Goal: Understand process/instructions: Learn how to perform a task or action

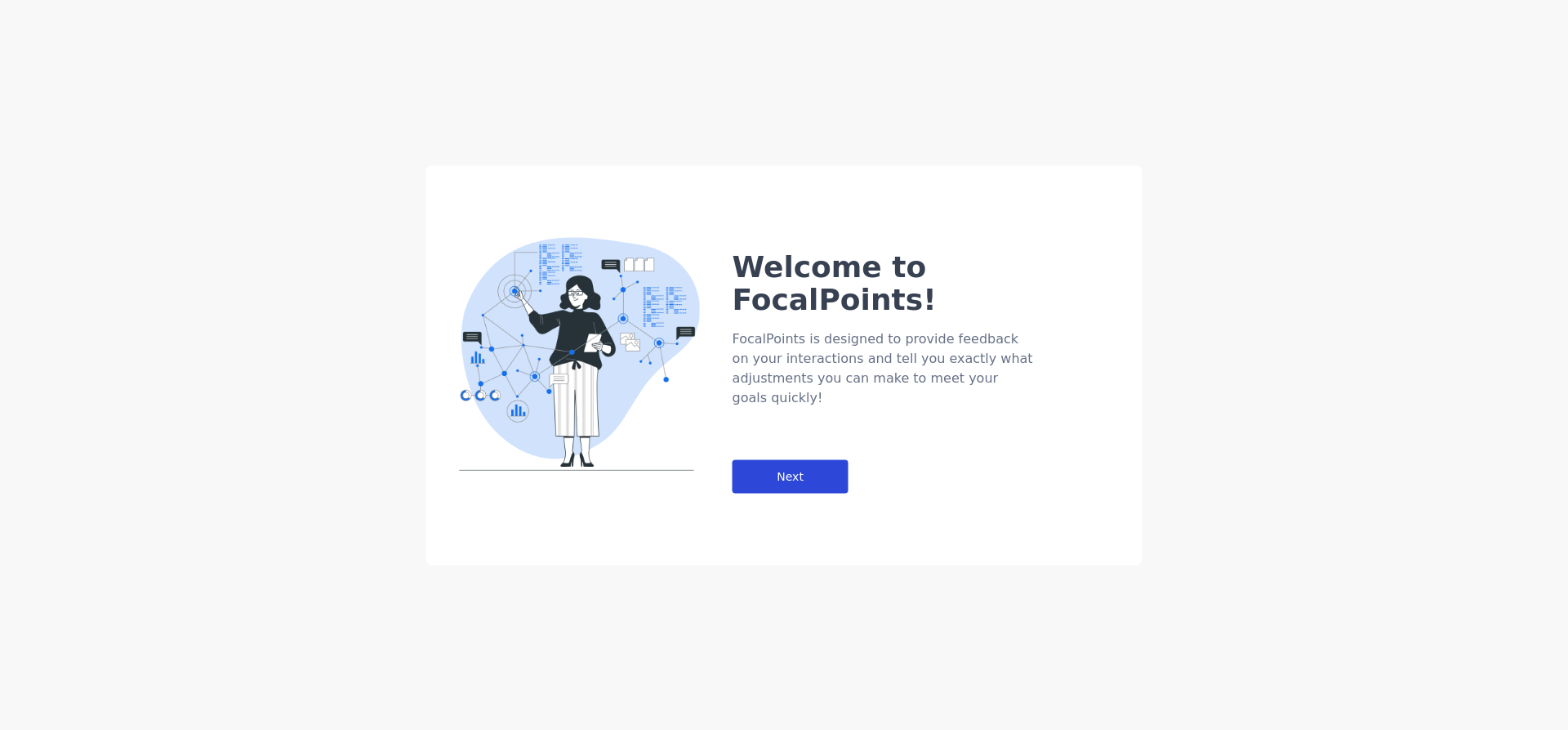
click at [818, 459] on div "Next" at bounding box center [791, 476] width 116 height 33
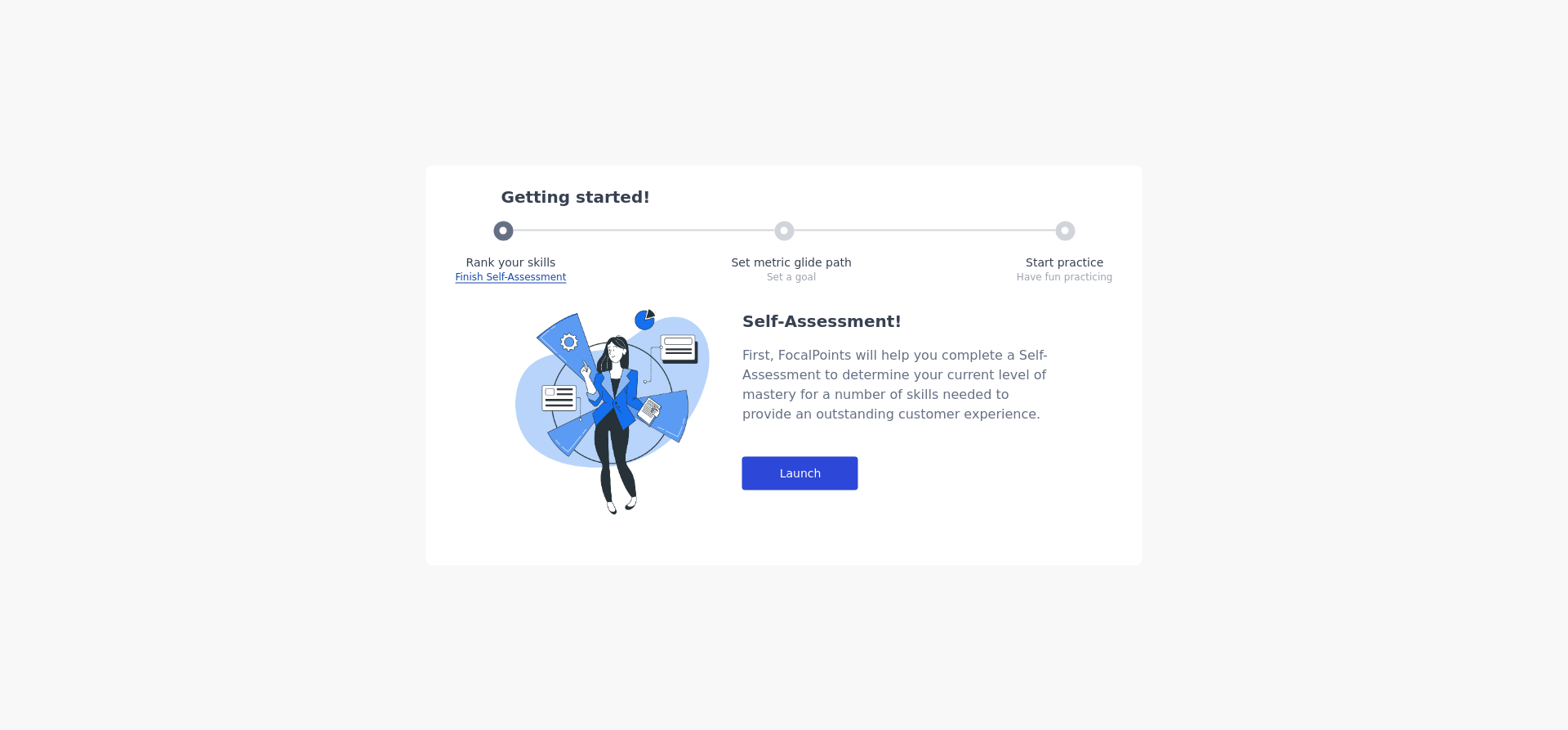
click at [801, 468] on div "Launch" at bounding box center [800, 472] width 116 height 33
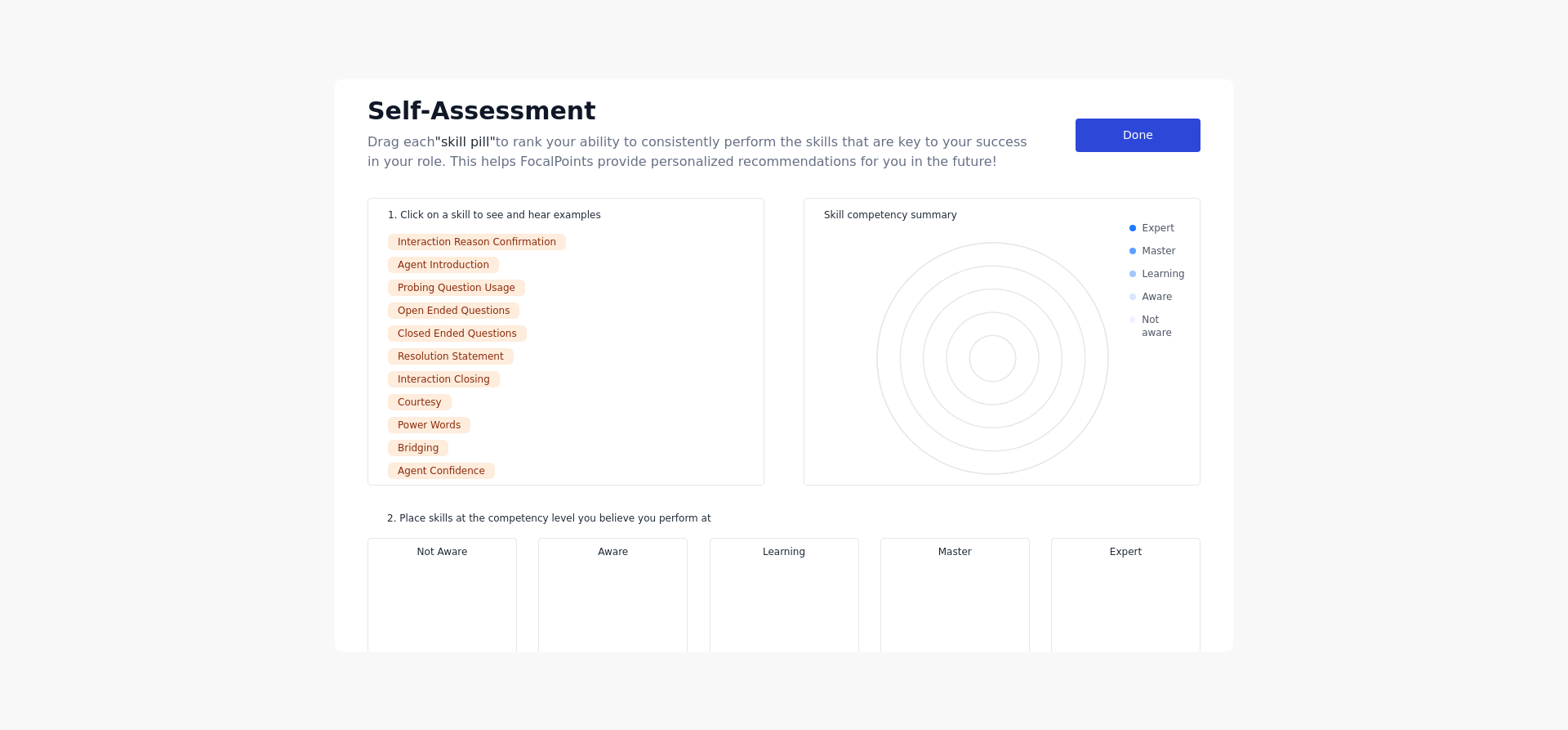
click at [1173, 136] on div "Done" at bounding box center [1138, 136] width 125 height 33
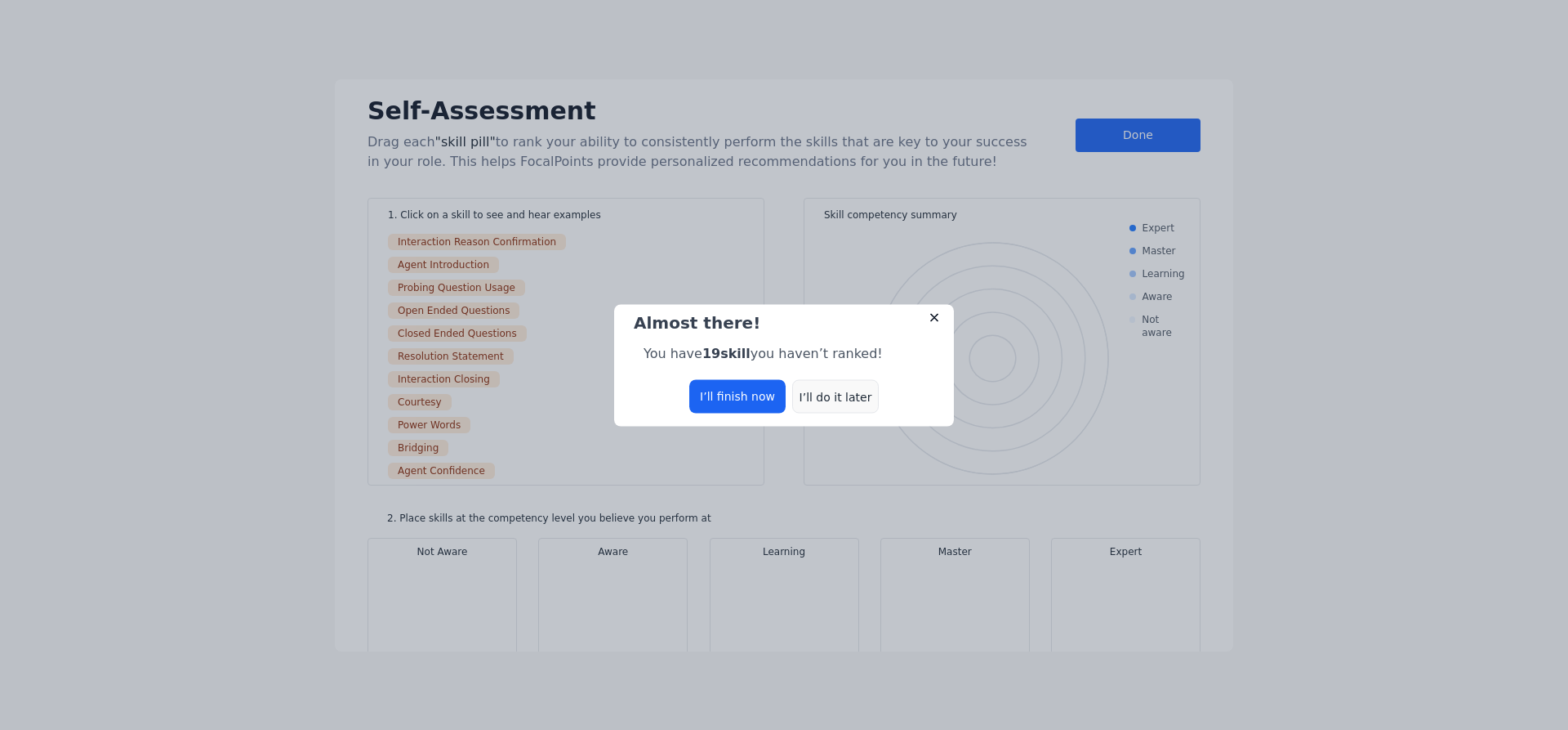
click at [832, 400] on div "I’ll do it later" at bounding box center [835, 396] width 86 height 33
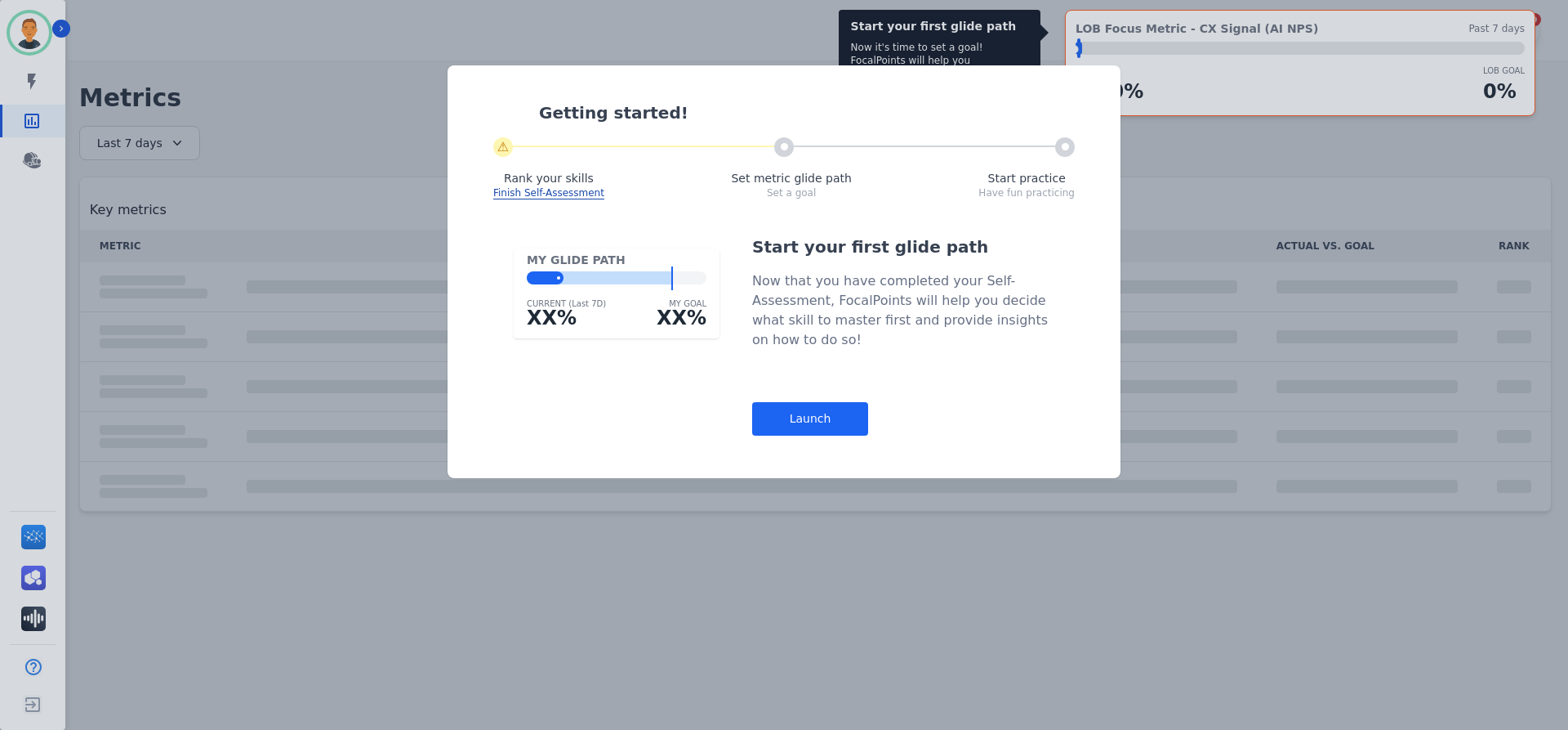
click at [832, 400] on div "Start your first glide path Now that you have completed your Self-Assessment, F…" at bounding box center [903, 335] width 302 height 200
click at [833, 400] on div "Start your first glide path Now that you have completed your Self-Assessment, F…" at bounding box center [903, 335] width 302 height 200
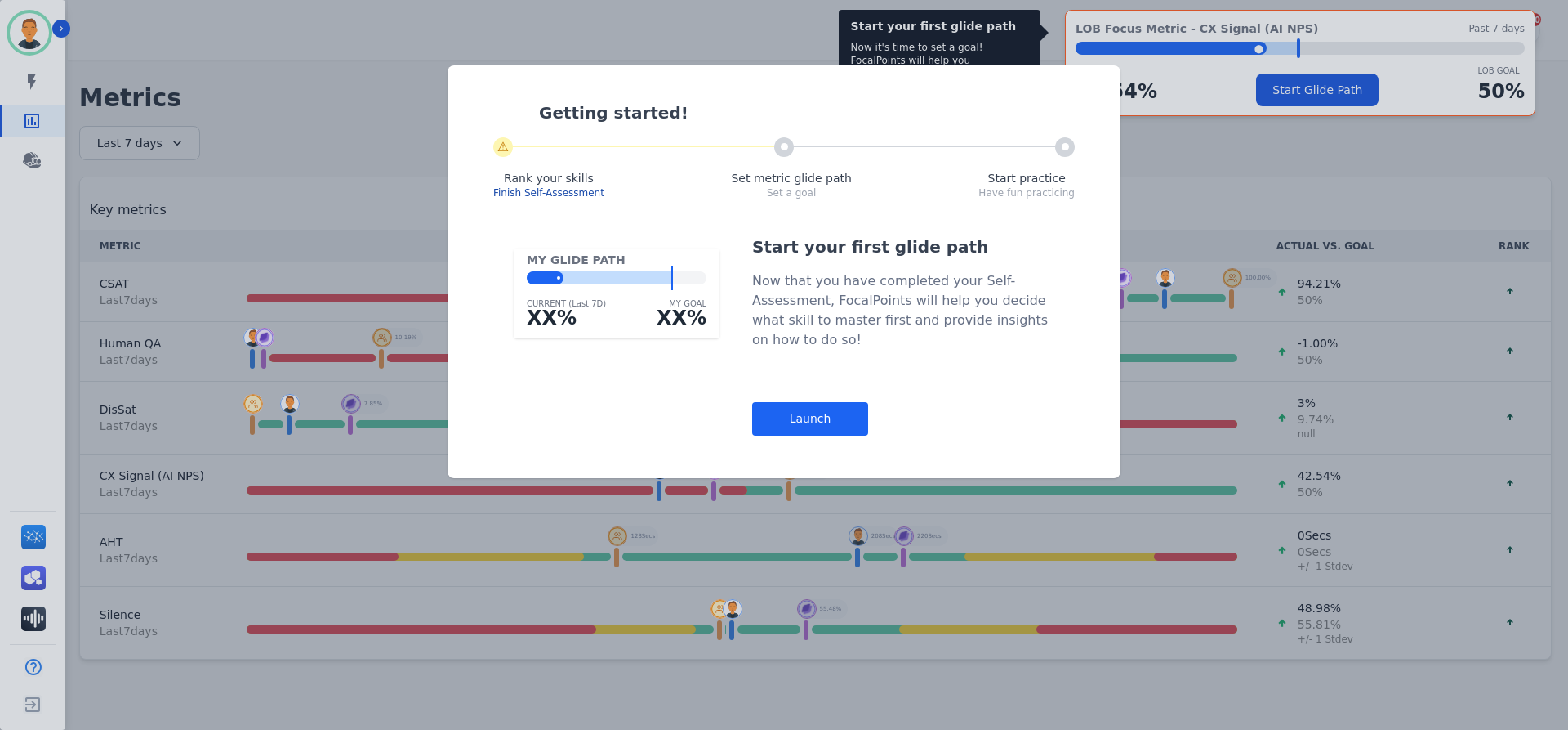
click at [1316, 146] on div "Getting started! ⚠ Rank your skills Finish Self-Assessment Set metric glide pat…" at bounding box center [784, 365] width 1568 height 730
click at [824, 417] on div "Launch" at bounding box center [810, 419] width 116 height 33
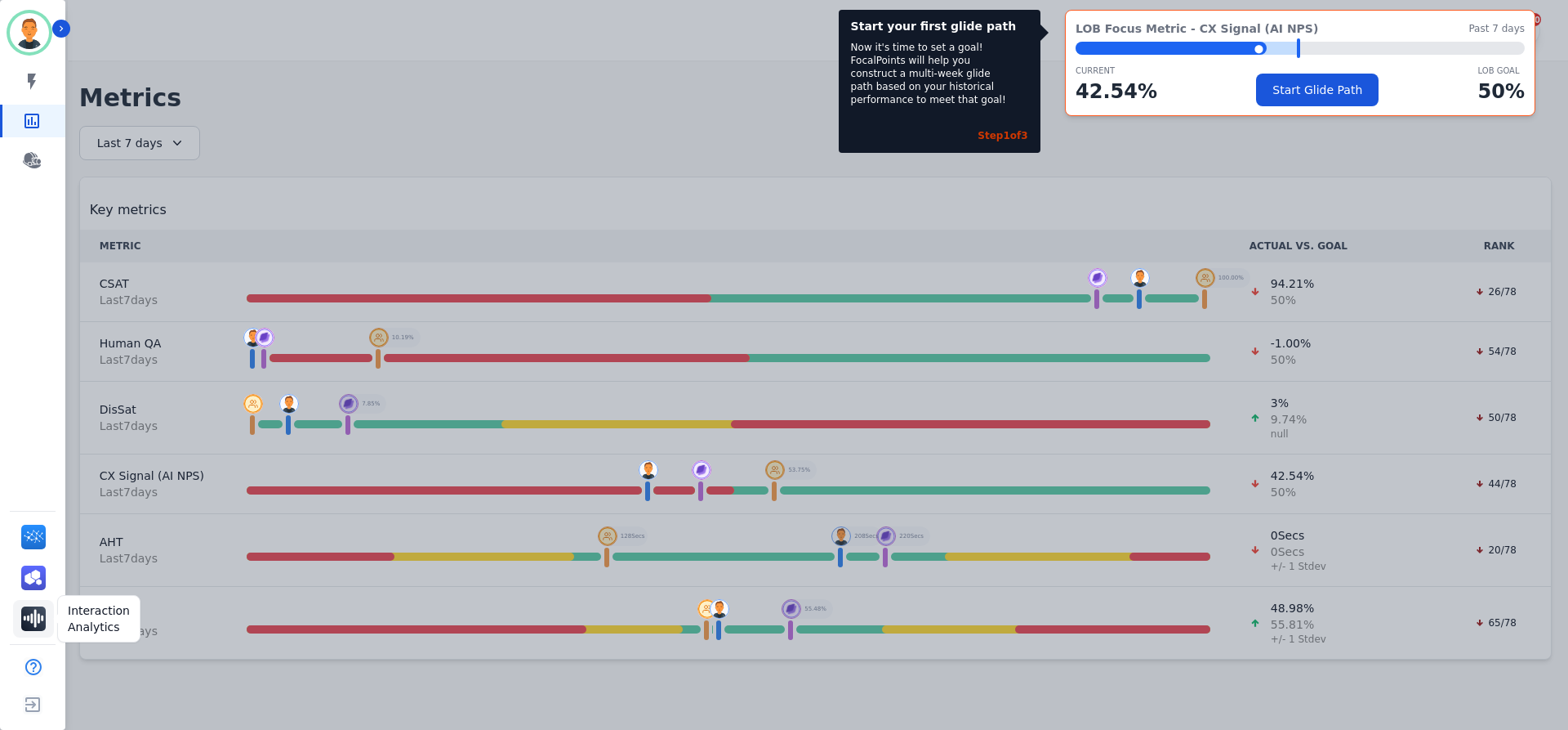
click at [32, 619] on img "Sidebar" at bounding box center [33, 618] width 24 height 24
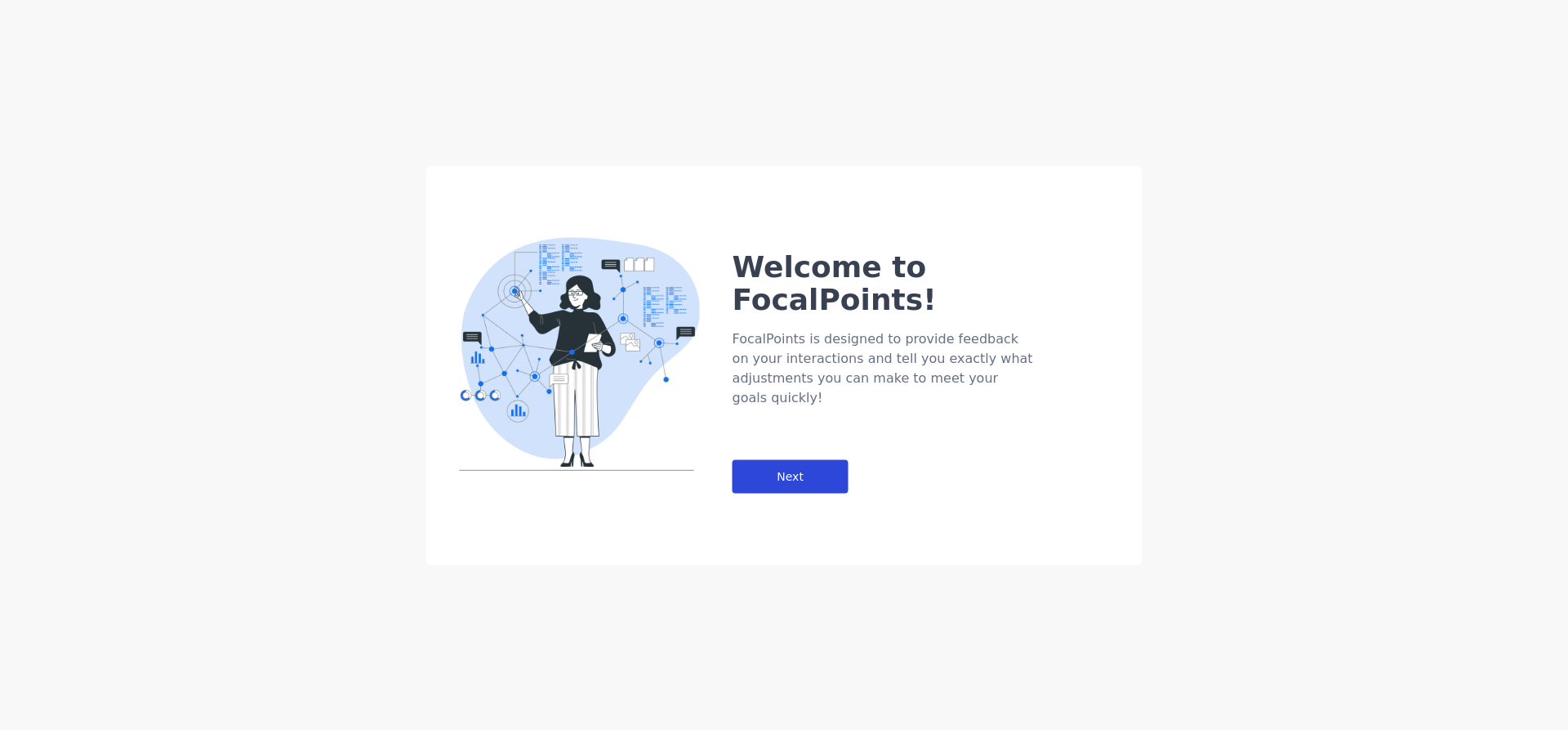
click at [792, 459] on div "Next" at bounding box center [791, 476] width 116 height 33
